Goal: Check status: Check status

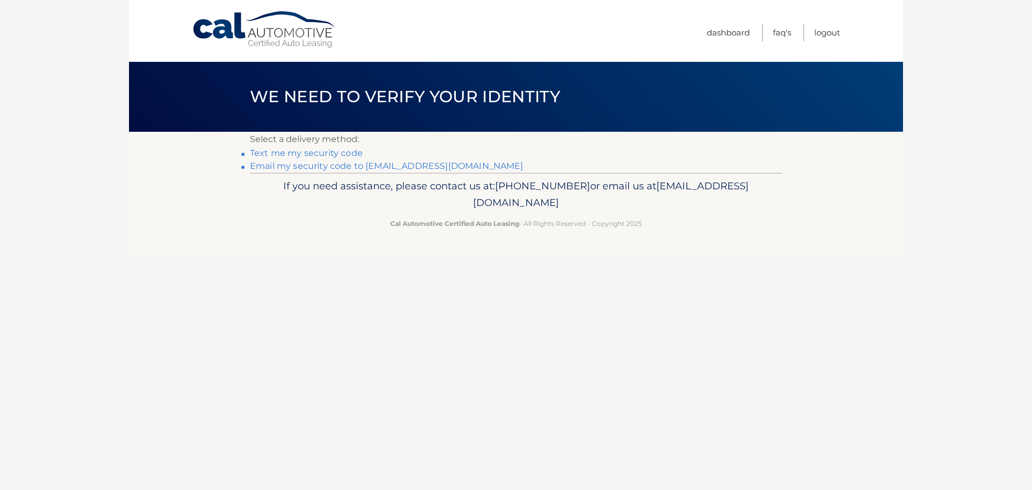
click at [341, 169] on link "Email my security code to m*********@calautomotive.com" at bounding box center [387, 166] width 274 height 10
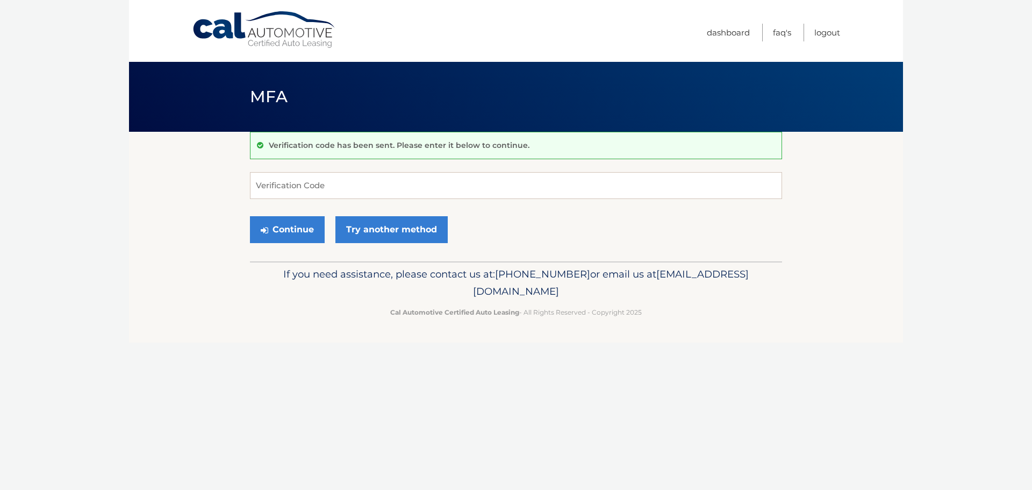
drag, startPoint x: 116, startPoint y: 223, endPoint x: 112, endPoint y: 168, distance: 54.9
click at [116, 221] on body "Cal Automotive Menu Dashboard FAQ's Logout MFA" at bounding box center [516, 245] width 1032 height 490
click at [334, 186] on input "Verification Code" at bounding box center [516, 185] width 532 height 27
click at [262, 187] on input "Verification Code" at bounding box center [516, 185] width 532 height 27
type input "106943"
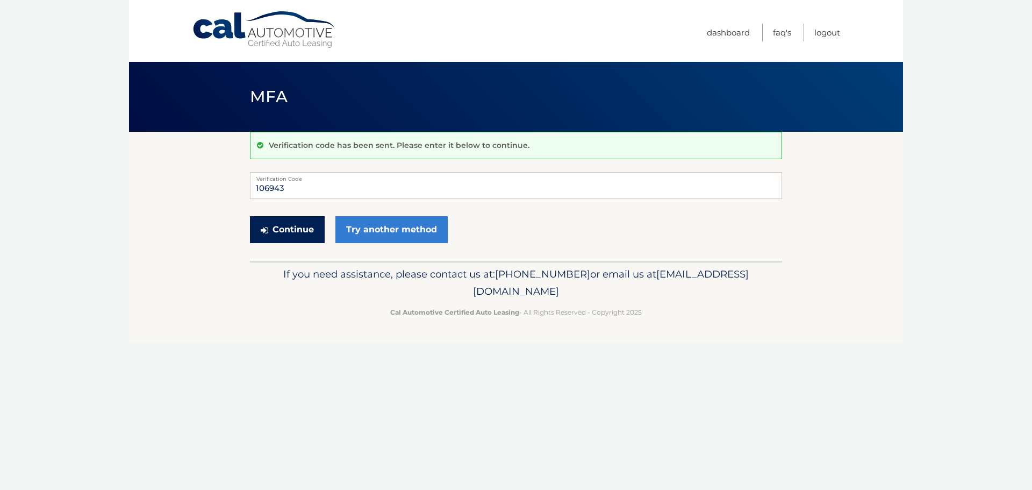
click at [290, 230] on button "Continue" at bounding box center [287, 229] width 75 height 27
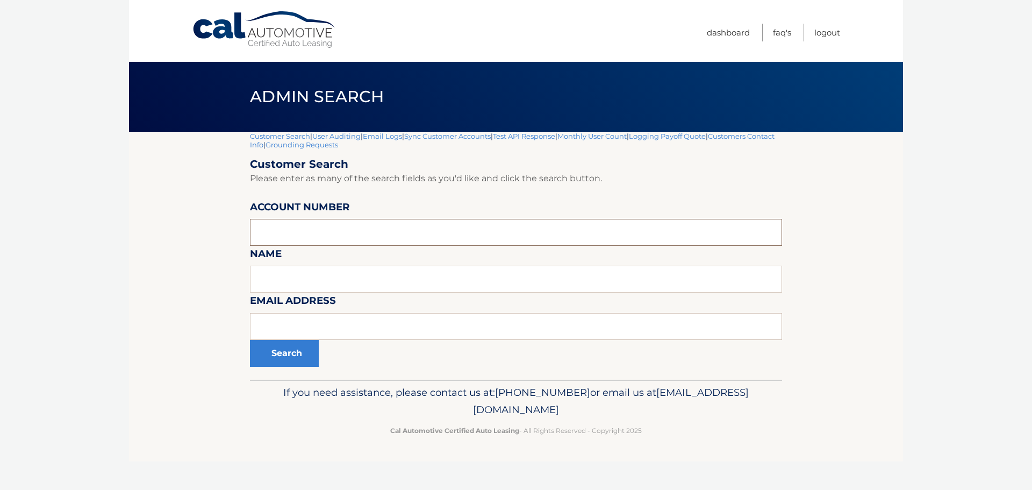
click at [279, 233] on input "text" at bounding box center [516, 232] width 532 height 27
paste input "44455542739"
type input "44455542739"
click at [279, 356] on button "Search" at bounding box center [284, 353] width 69 height 27
